Goal: Task Accomplishment & Management: Use online tool/utility

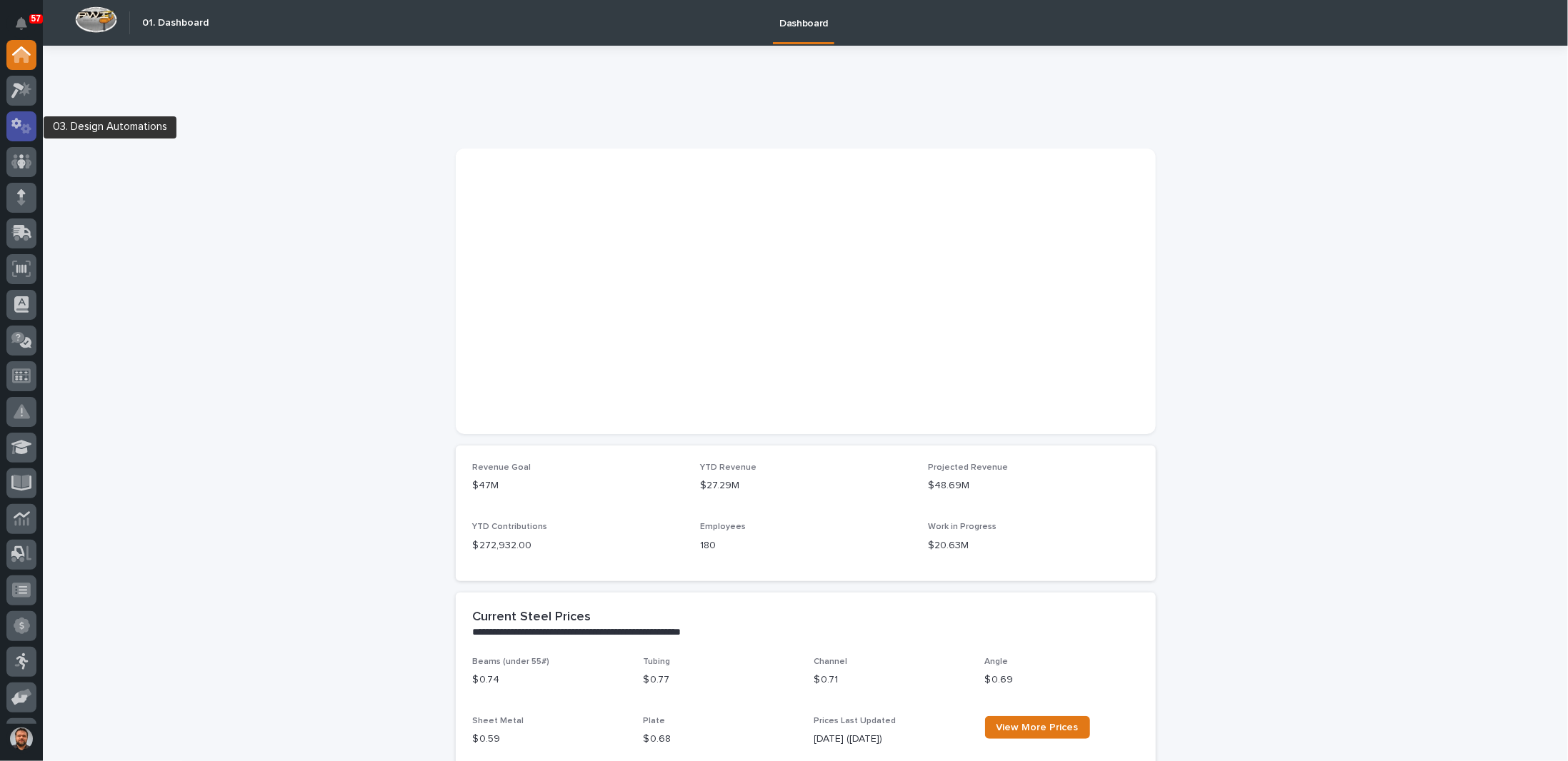
click at [21, 126] on icon at bounding box center [22, 125] width 21 height 16
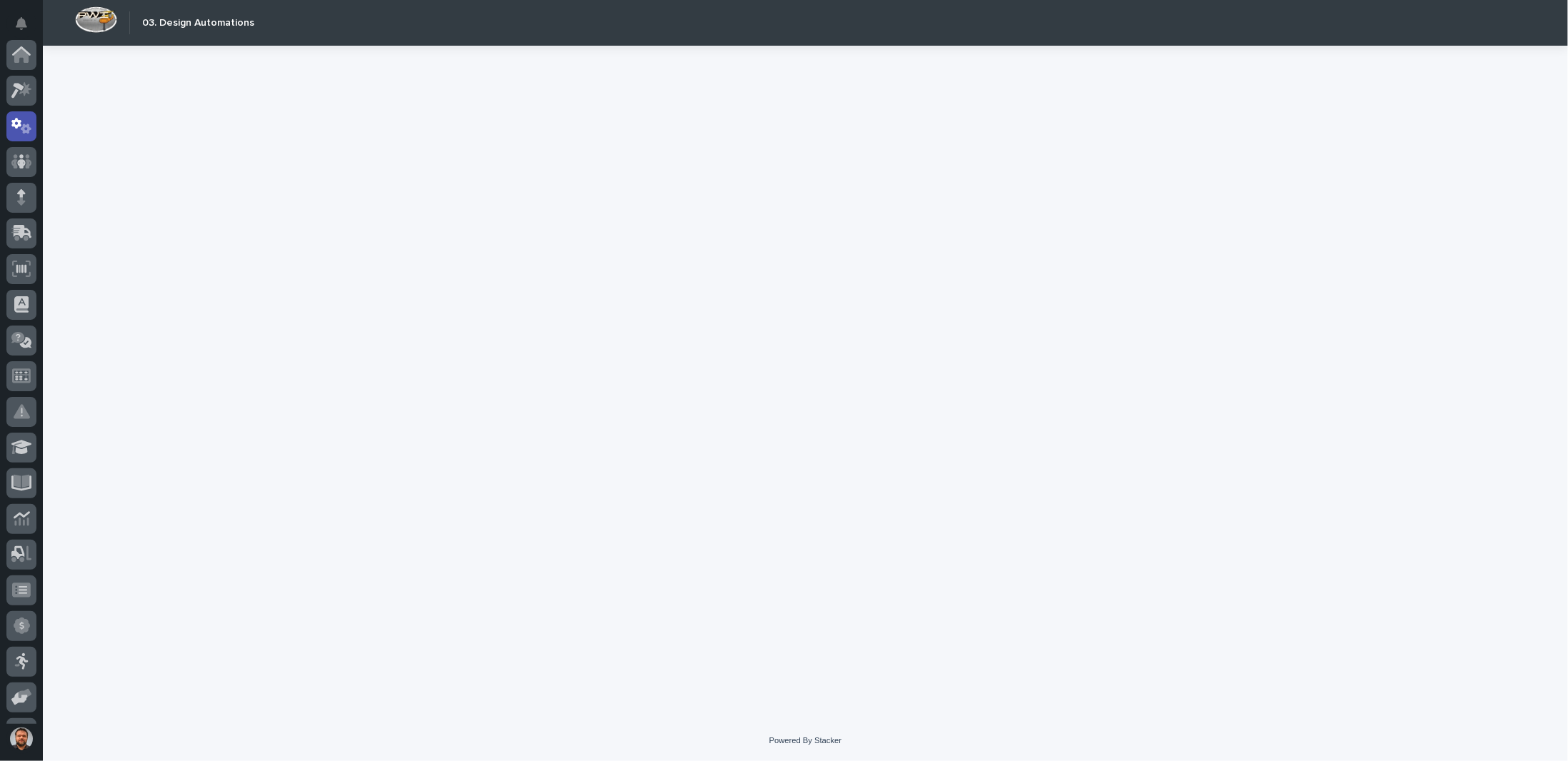
scroll to position [72, 0]
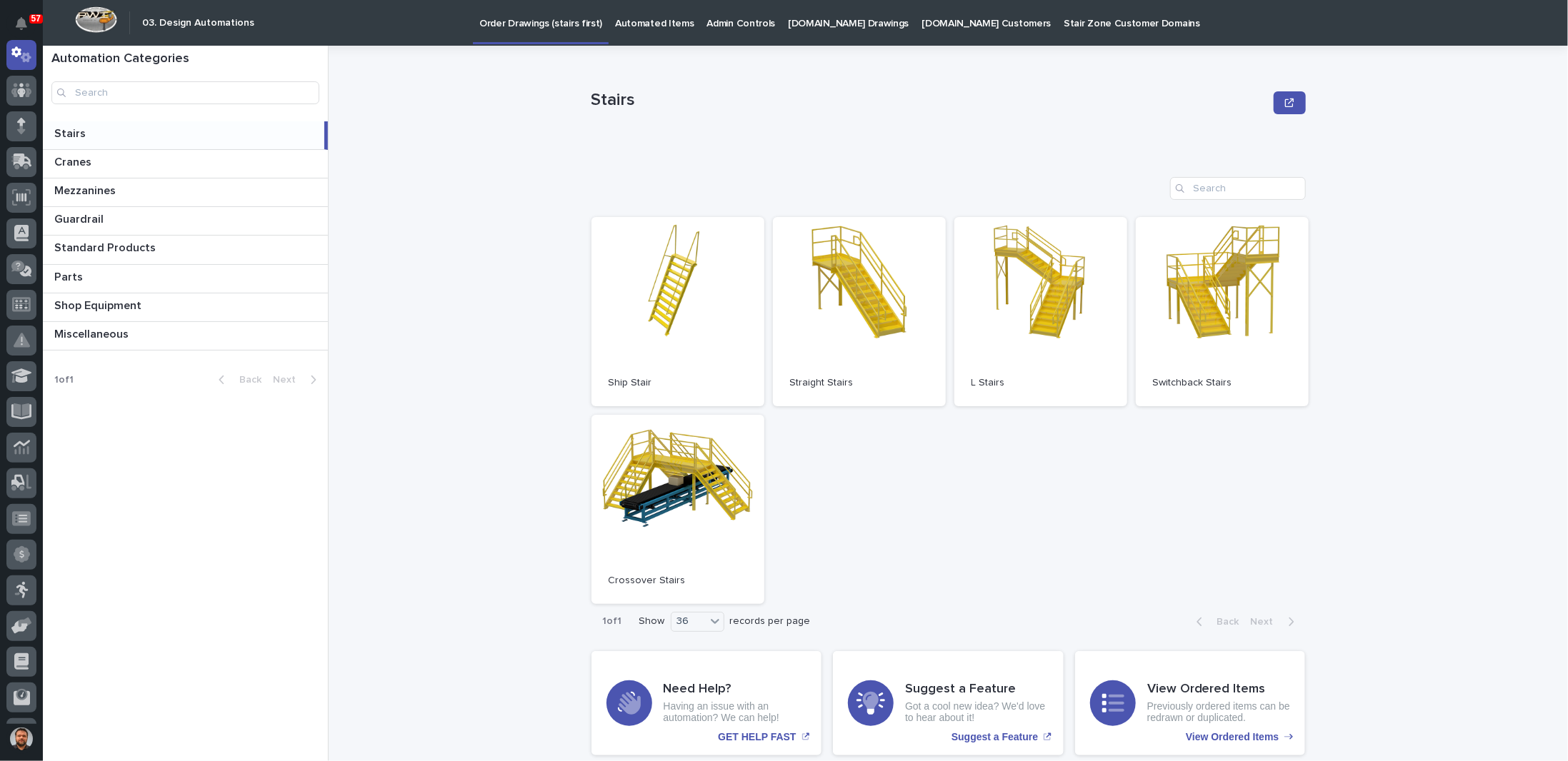
click at [809, 28] on p "[DOMAIN_NAME] Drawings" at bounding box center [848, 14] width 121 height 30
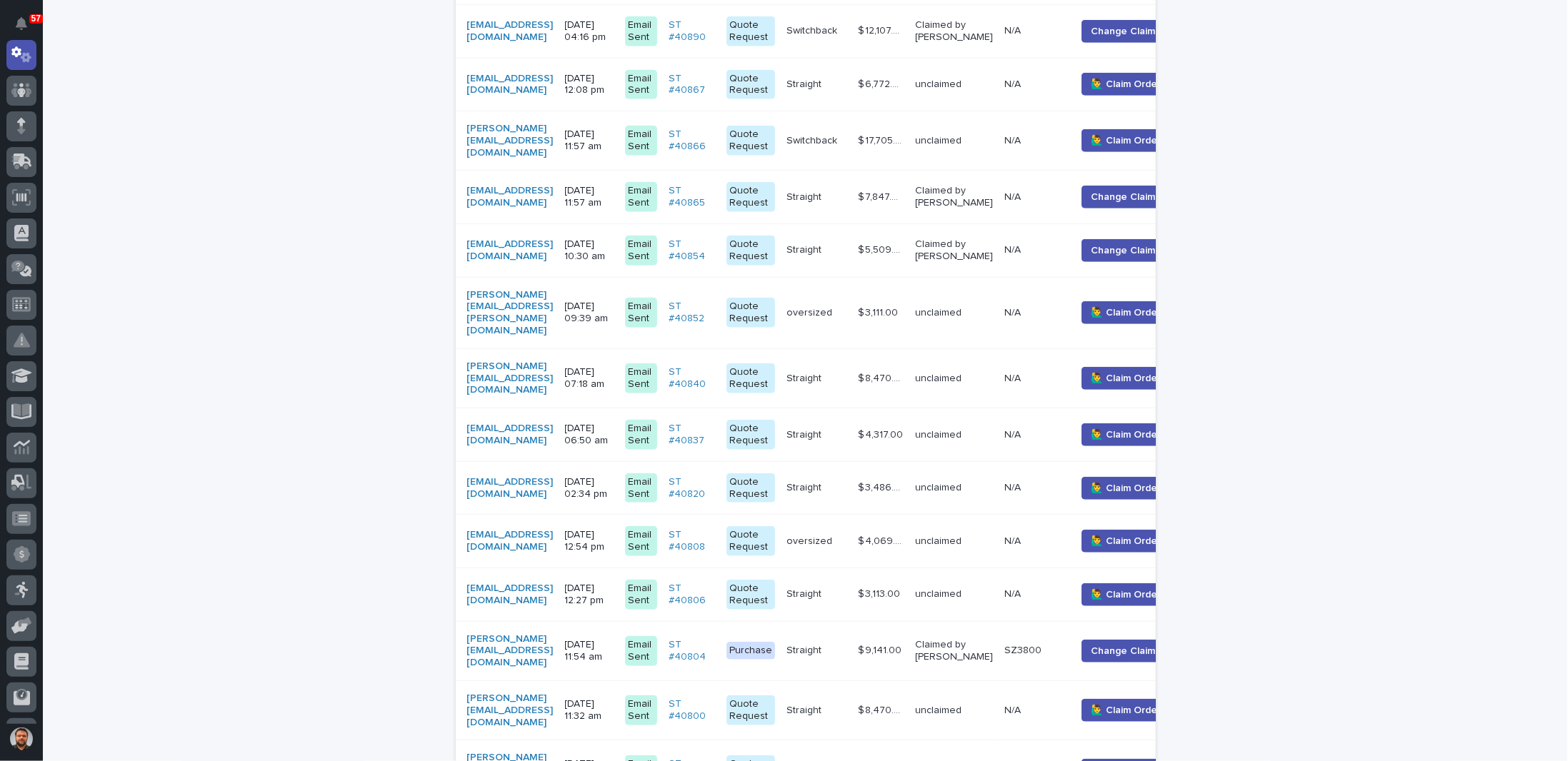
scroll to position [1143, 0]
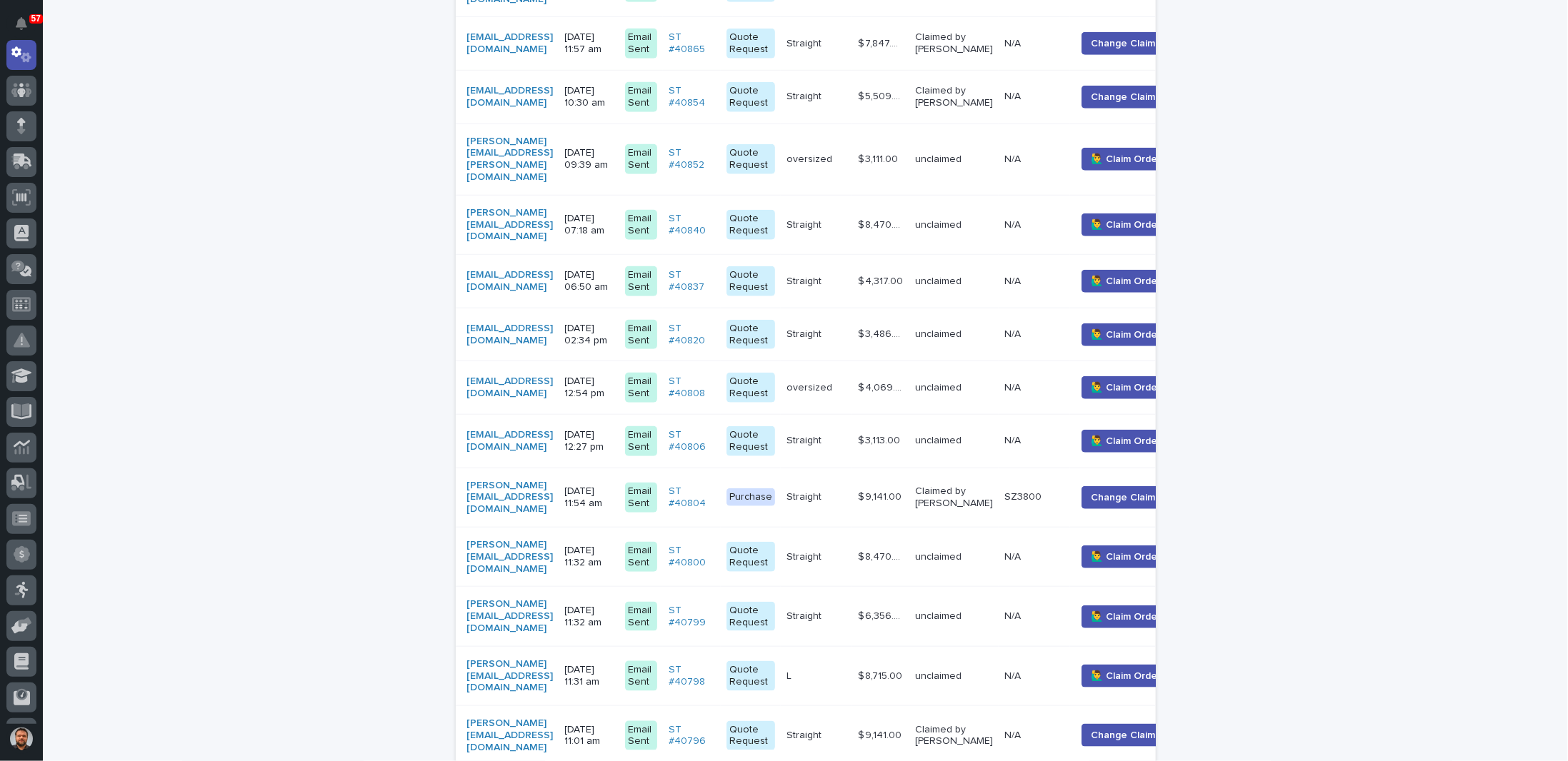
click at [553, 474] on div "[PERSON_NAME][EMAIL_ADDRESS][DOMAIN_NAME]" at bounding box center [510, 497] width 86 height 47
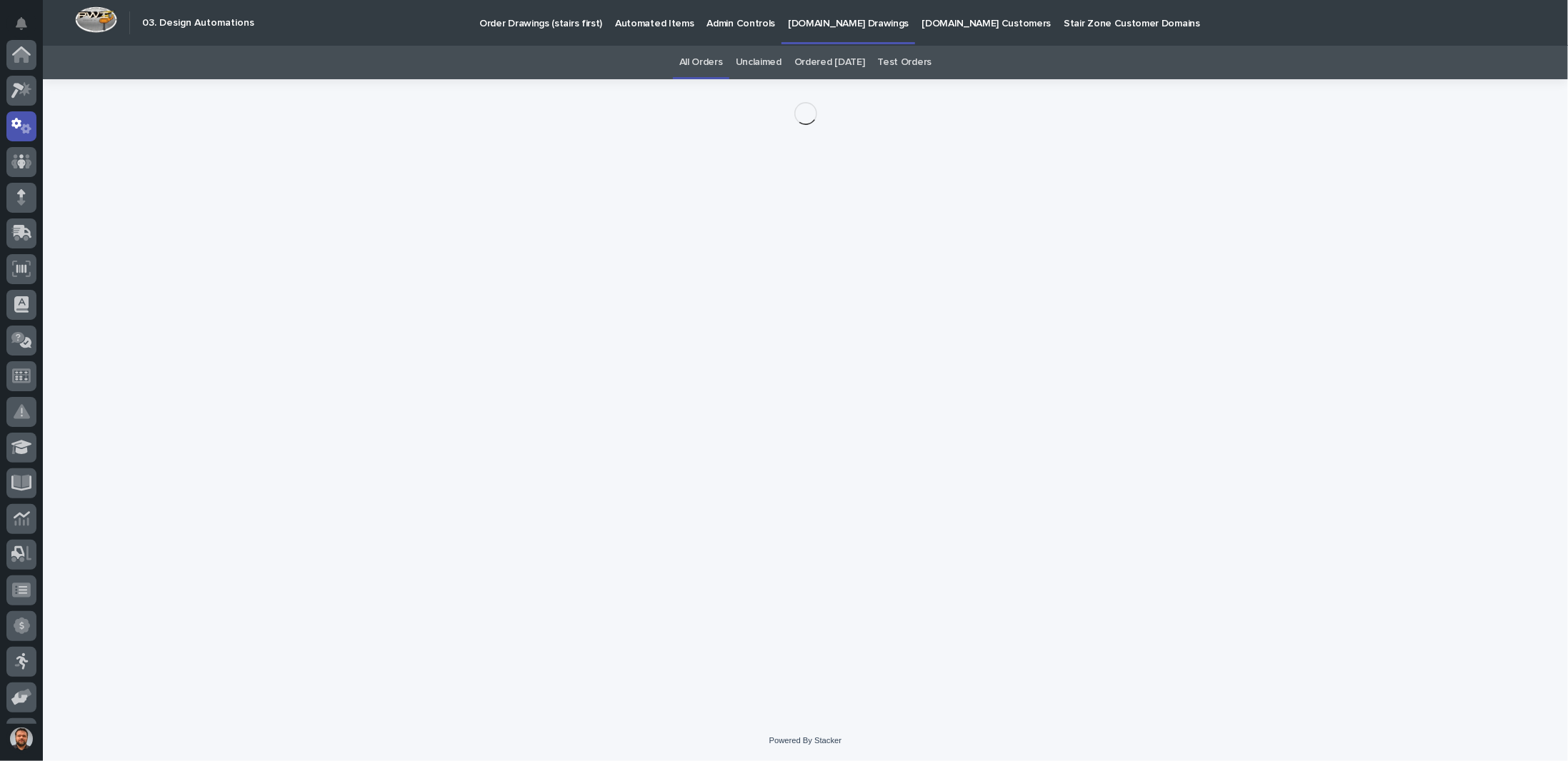
scroll to position [72, 0]
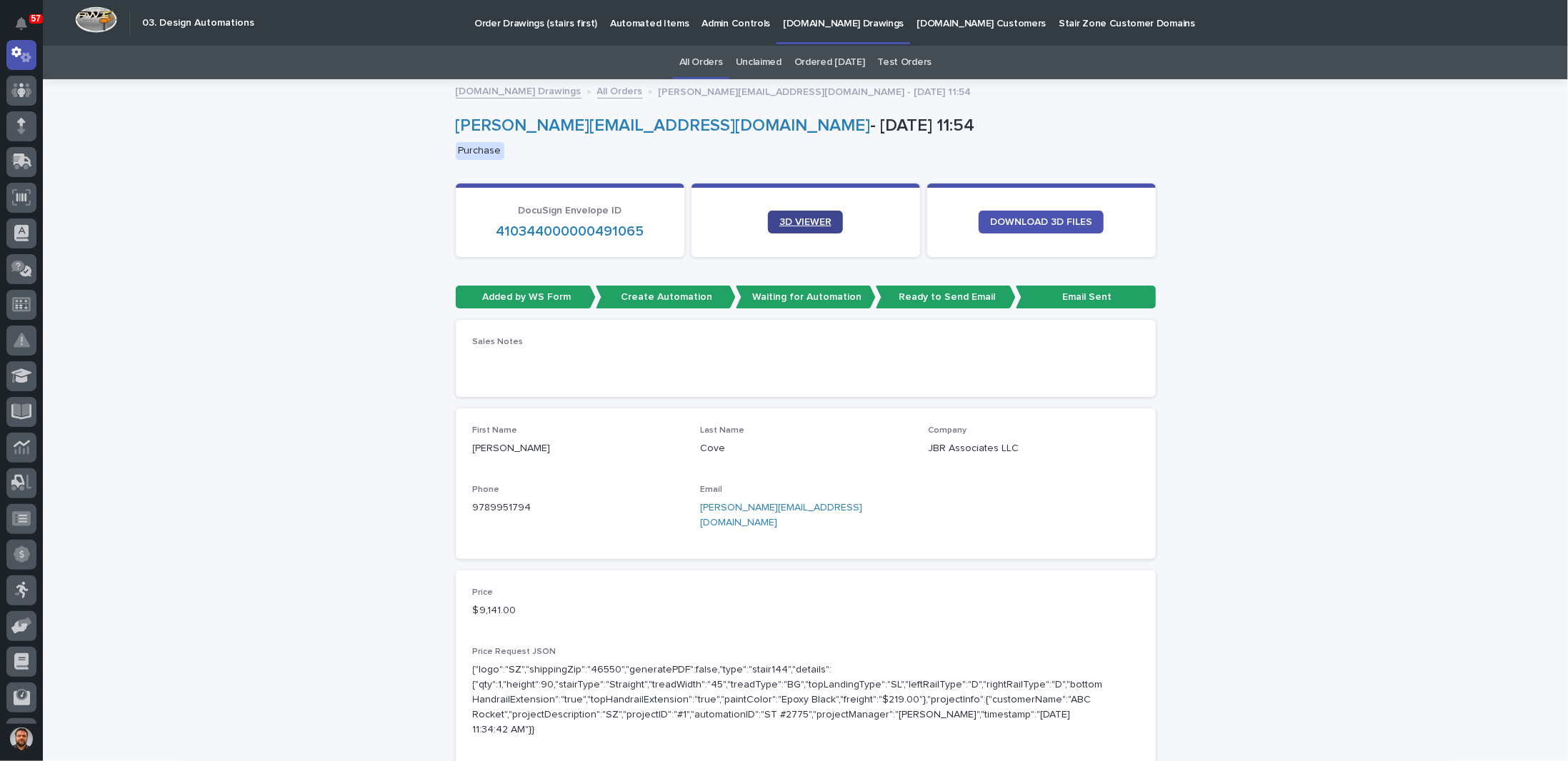
click at [781, 226] on span "3D VIEWER" at bounding box center [805, 222] width 52 height 10
